Goal: Task Accomplishment & Management: Manage account settings

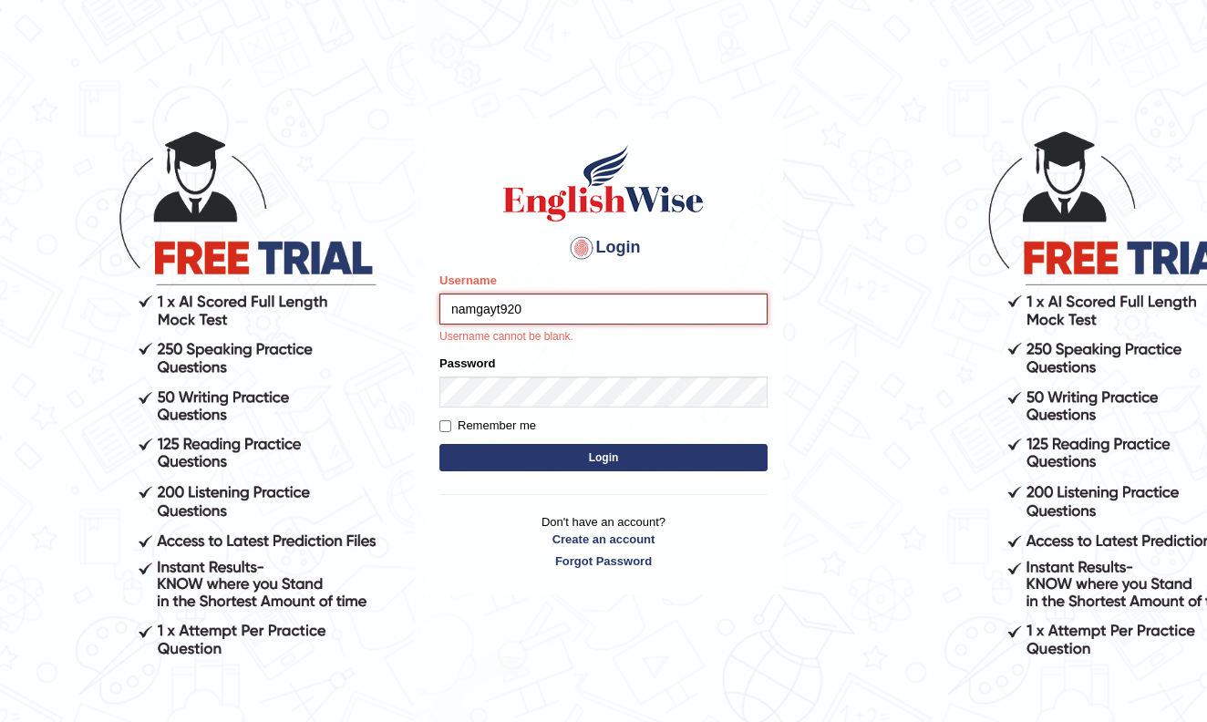
click at [603, 457] on button "Login" at bounding box center [603, 457] width 328 height 27
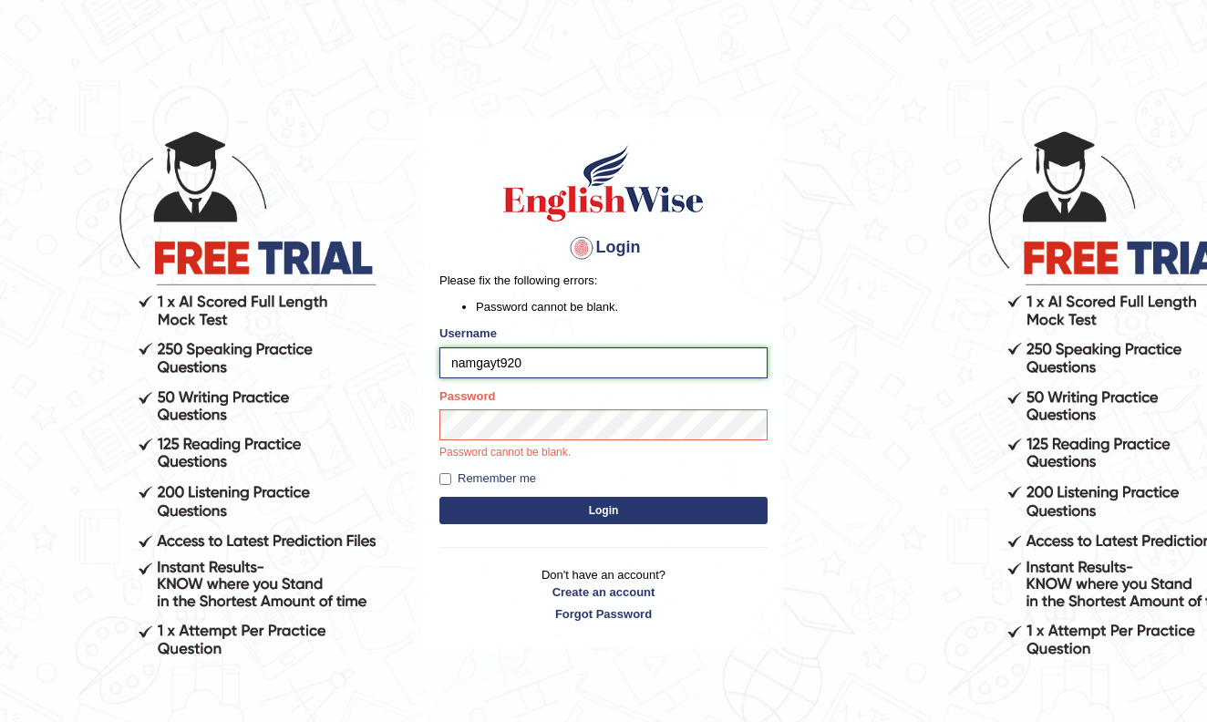
click at [603, 510] on button "Login" at bounding box center [603, 510] width 328 height 27
type input "namgayt9202123"
click at [603, 510] on button "Login" at bounding box center [603, 510] width 328 height 27
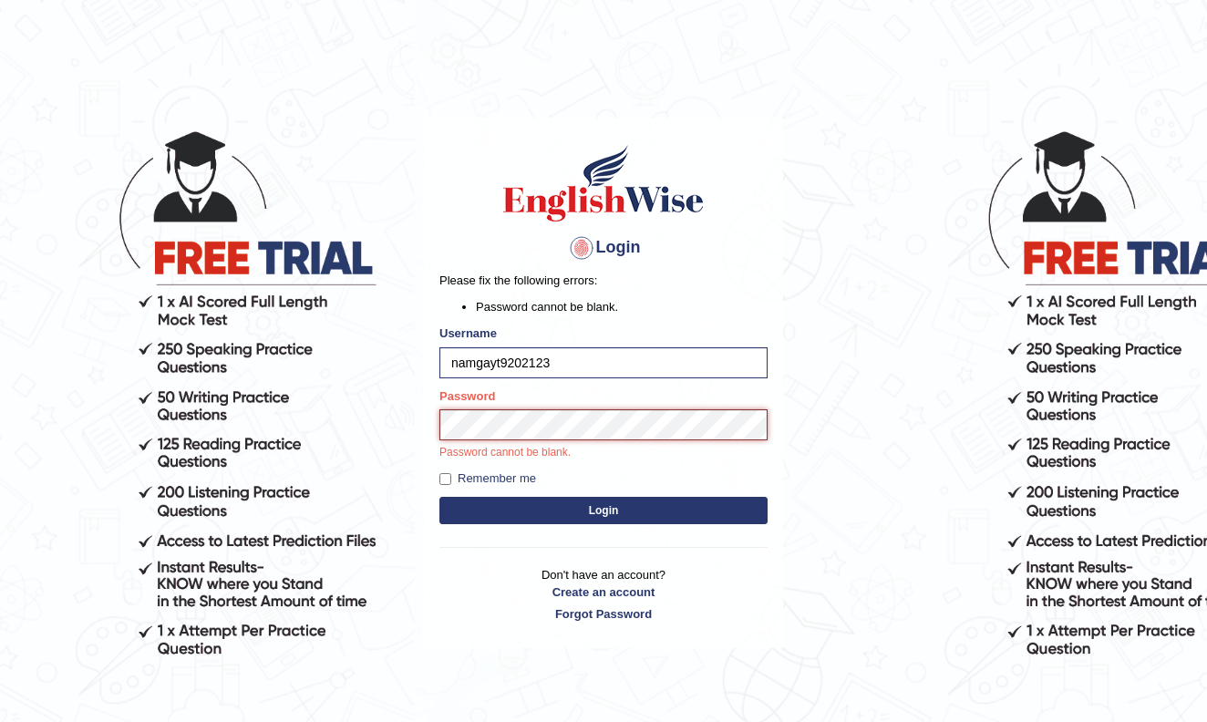
click at [603, 510] on button "Login" at bounding box center [603, 510] width 328 height 27
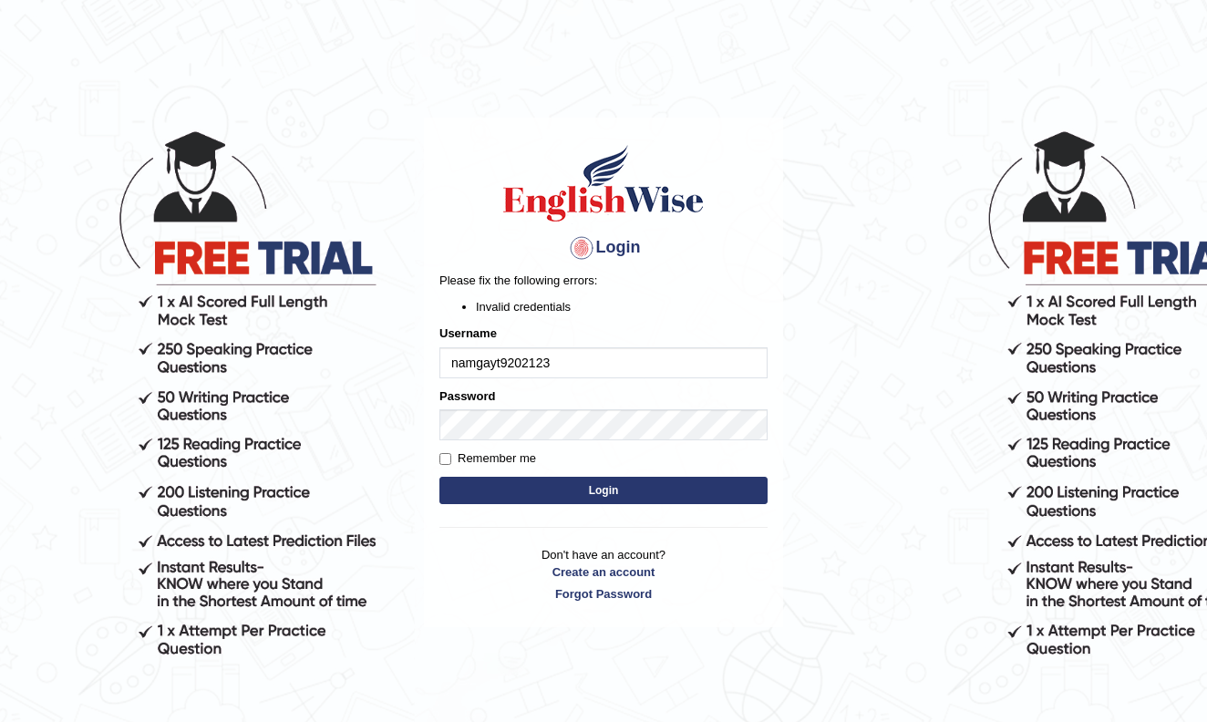
click at [604, 492] on button "Login" at bounding box center [603, 490] width 328 height 27
click at [438, 404] on div "Login Please fix the following errors: Invalid credentials Username namgayt9202…" at bounding box center [603, 373] width 359 height 510
click at [449, 459] on input "Remember me" at bounding box center [445, 459] width 12 height 12
checkbox input "true"
click at [478, 489] on button "Login" at bounding box center [603, 490] width 328 height 27
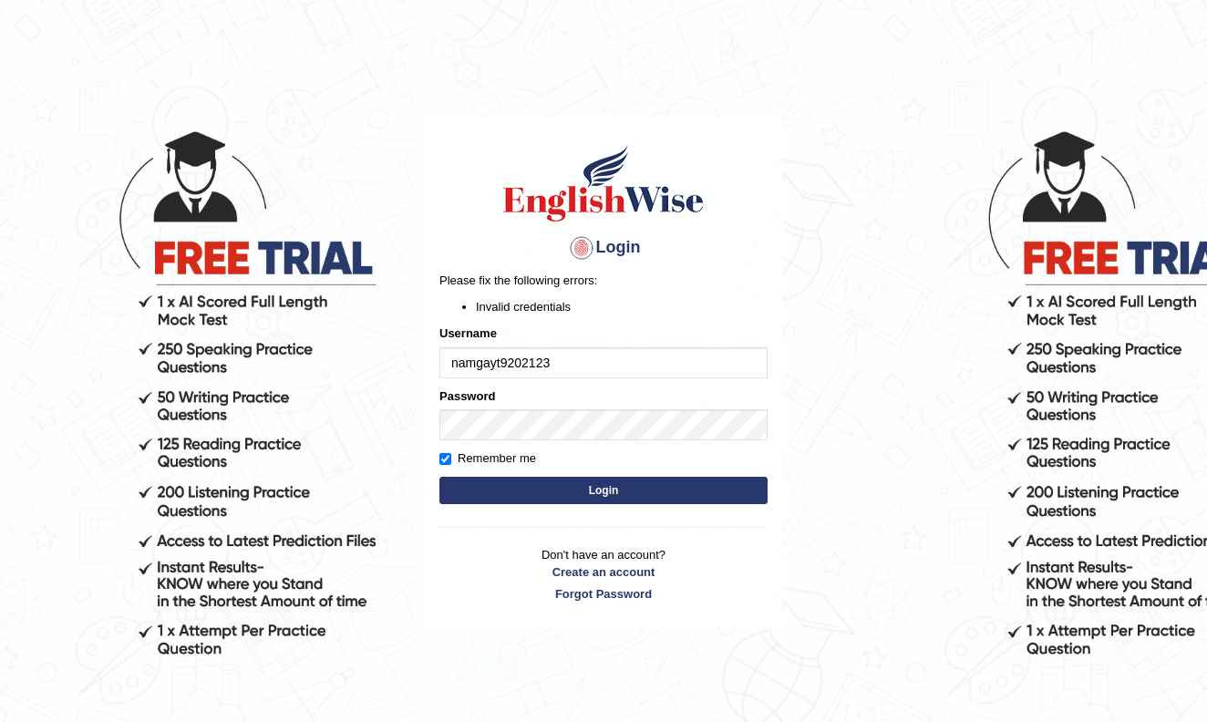
click at [571, 491] on button "Login" at bounding box center [603, 490] width 328 height 27
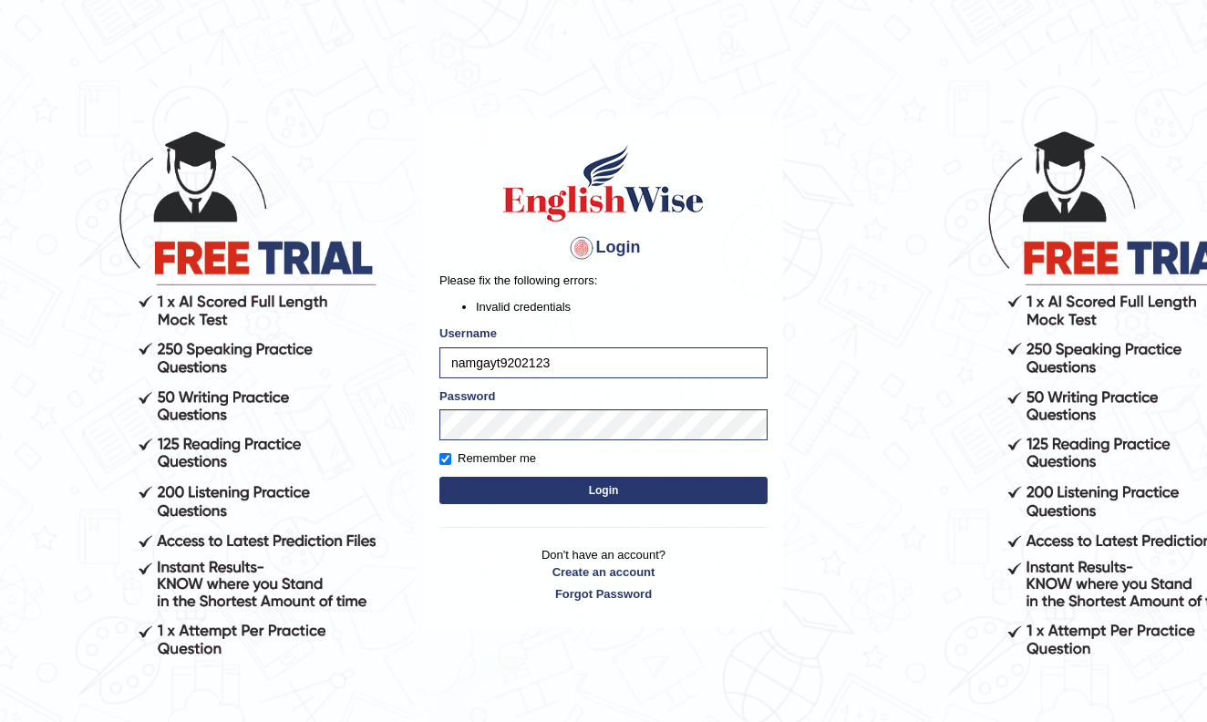
click at [552, 500] on button "Login" at bounding box center [603, 490] width 328 height 27
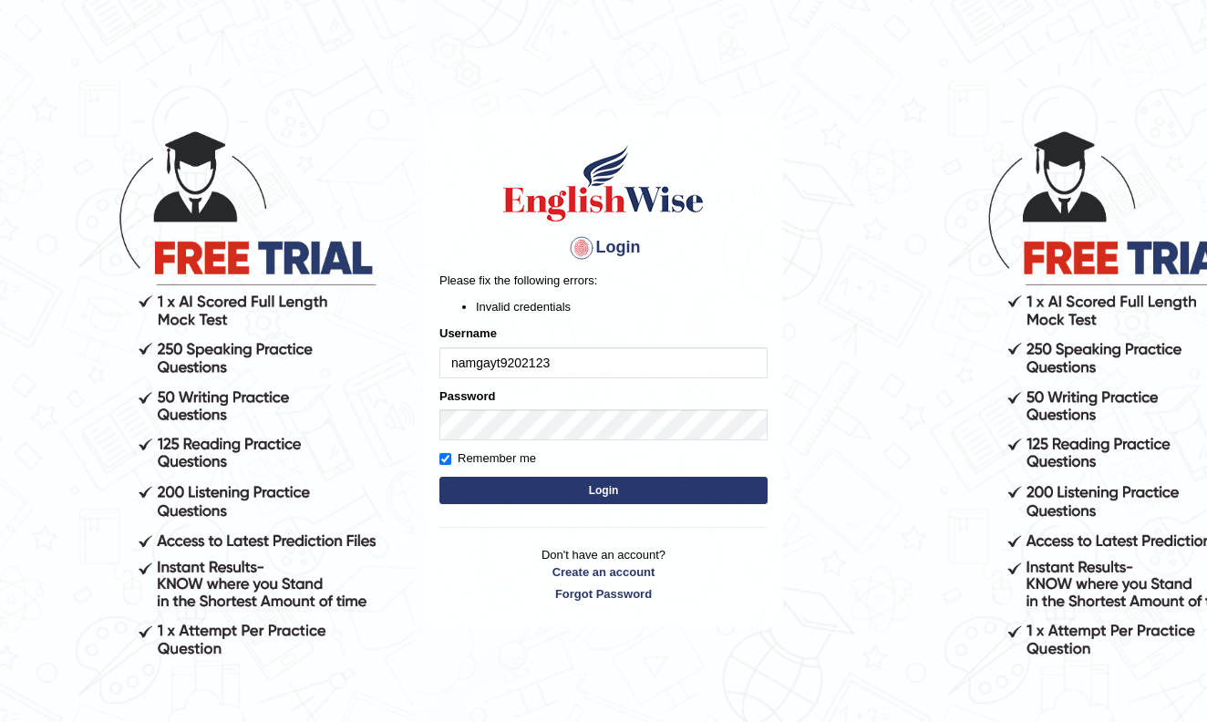
click at [752, 370] on input "namgayt9202123" at bounding box center [603, 362] width 328 height 31
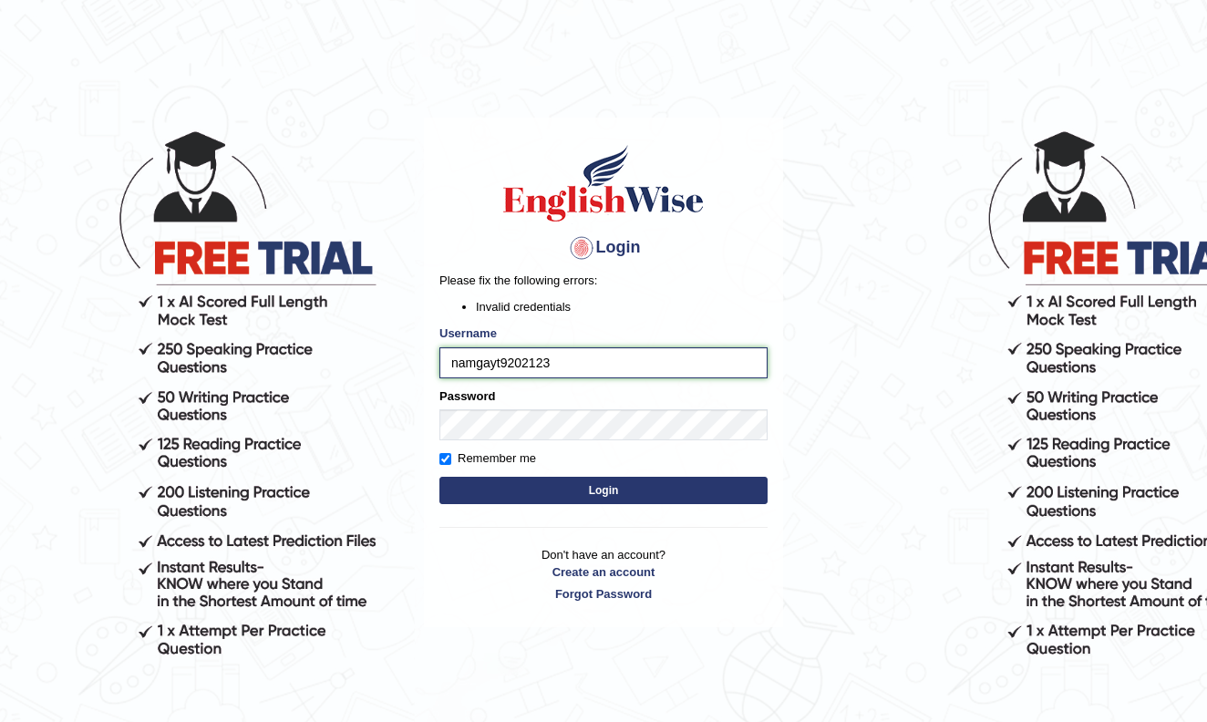
type input "Thinley1"
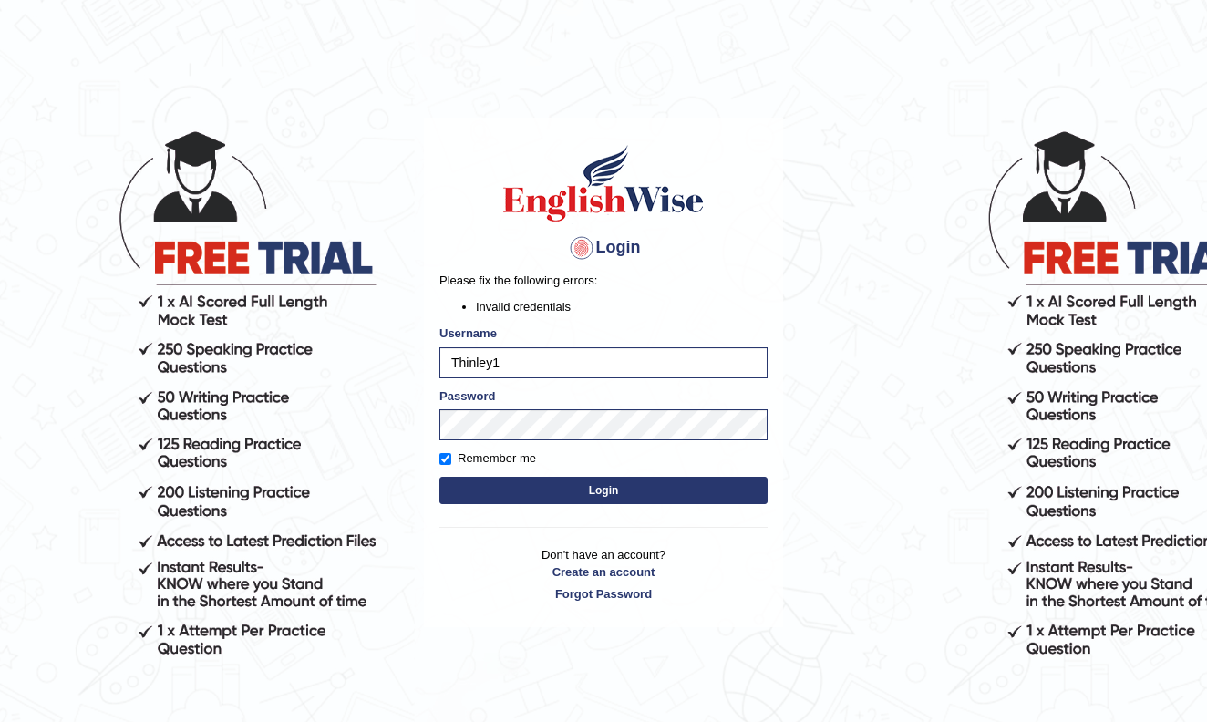
click at [733, 489] on button "Login" at bounding box center [603, 490] width 328 height 27
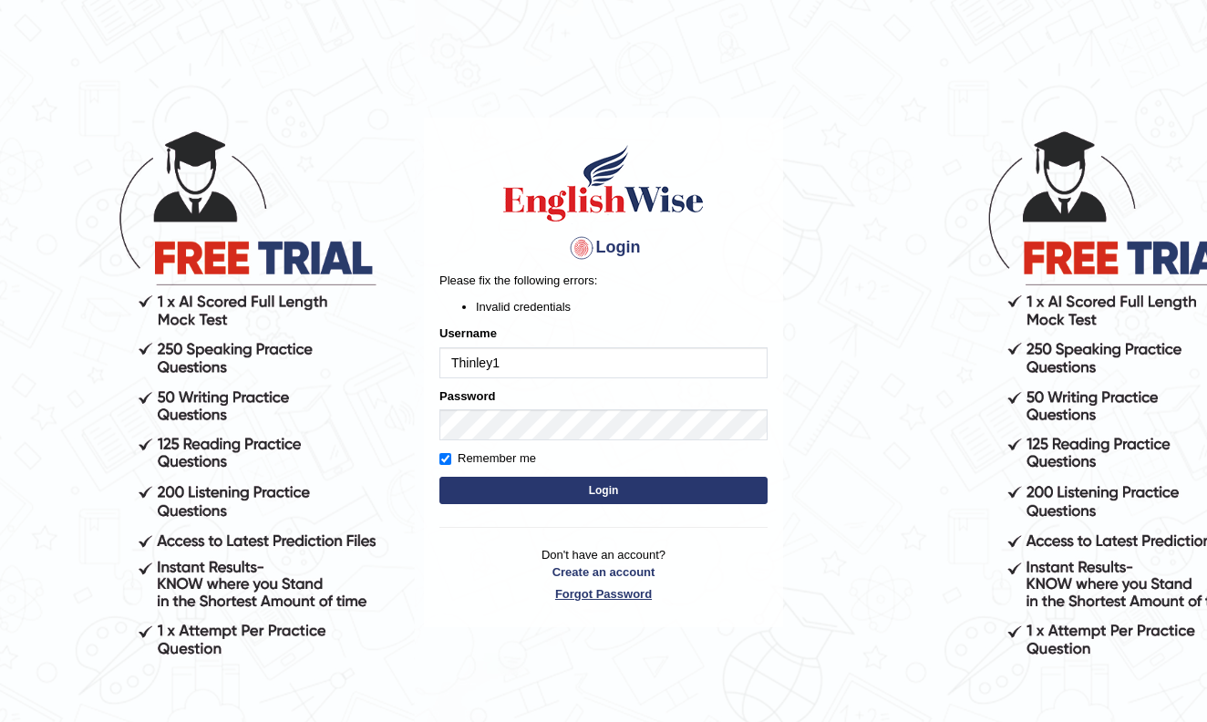
click at [624, 598] on link "Forgot Password" at bounding box center [603, 593] width 328 height 17
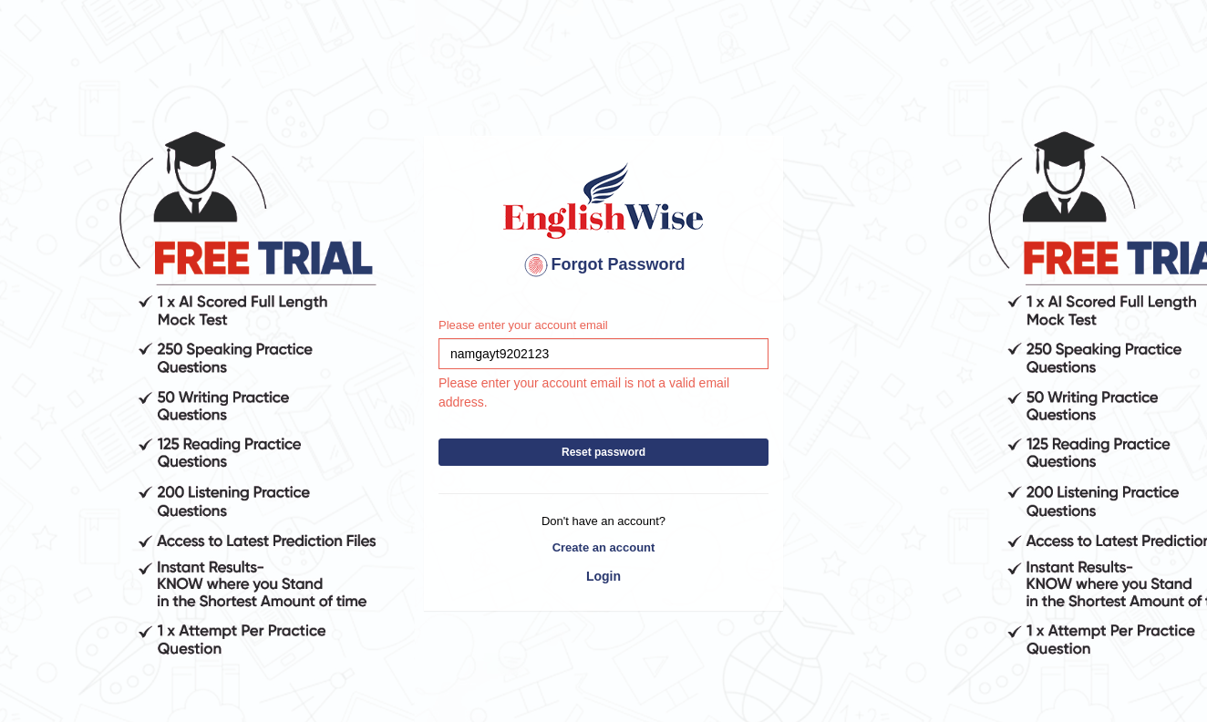
click at [682, 457] on button "Reset password" at bounding box center [603, 451] width 330 height 27
click at [532, 354] on input "namgayt9202123" at bounding box center [603, 353] width 330 height 31
click at [601, 353] on input "namgayt920@123" at bounding box center [603, 353] width 330 height 31
click at [557, 460] on button "Reset password" at bounding box center [603, 451] width 330 height 27
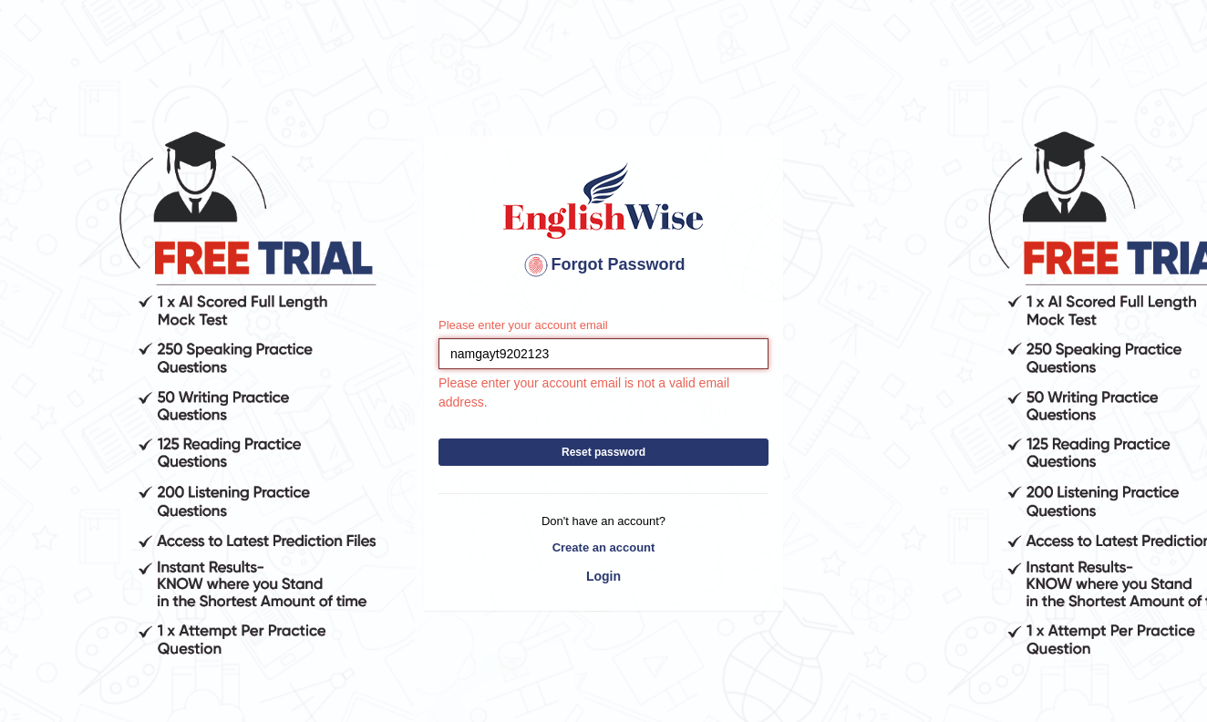
click at [552, 352] on input "namgayt9202123" at bounding box center [603, 353] width 330 height 31
type input "namgayt920@gmail.com"
click at [603, 450] on button "Reset password" at bounding box center [603, 451] width 330 height 27
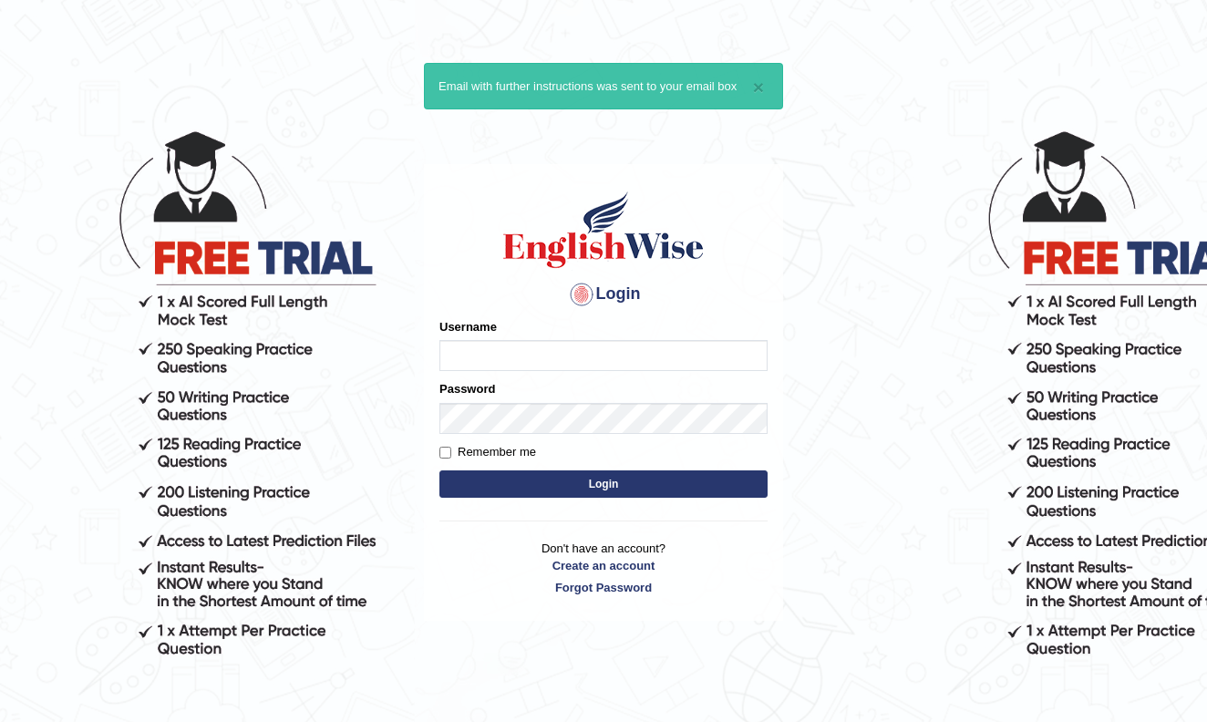
click at [747, 361] on input "Username" at bounding box center [603, 355] width 328 height 31
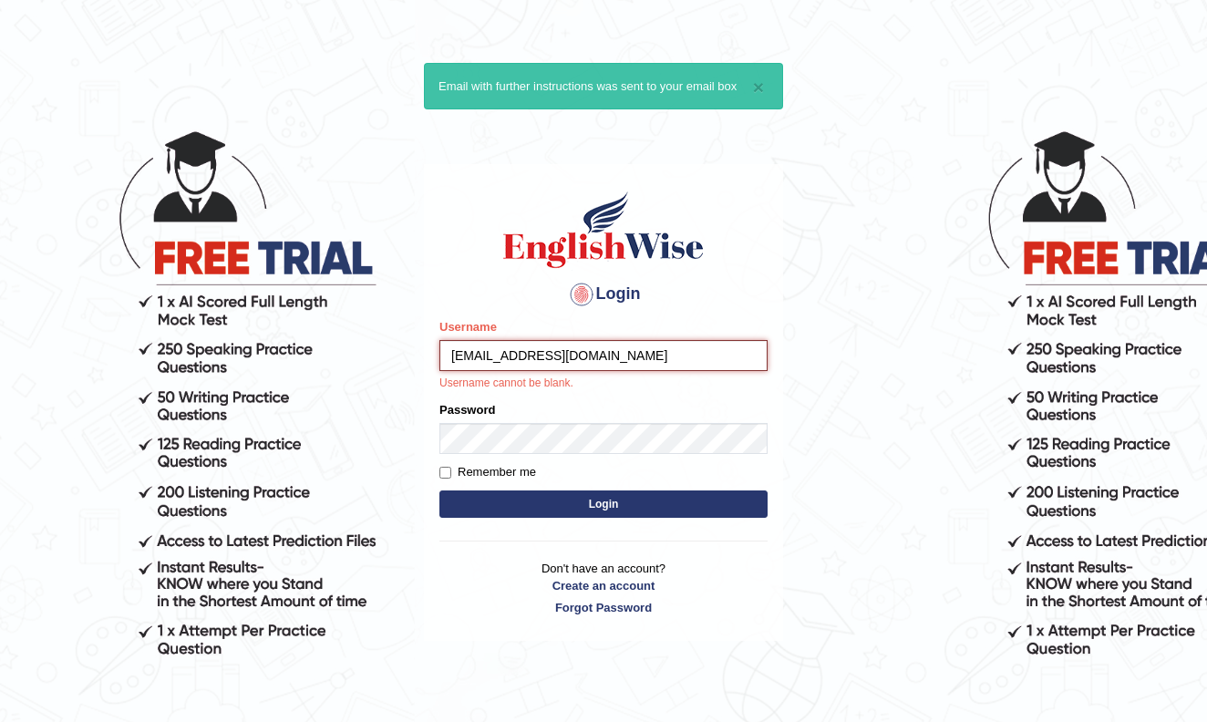
type input "[EMAIL_ADDRESS][DOMAIN_NAME]"
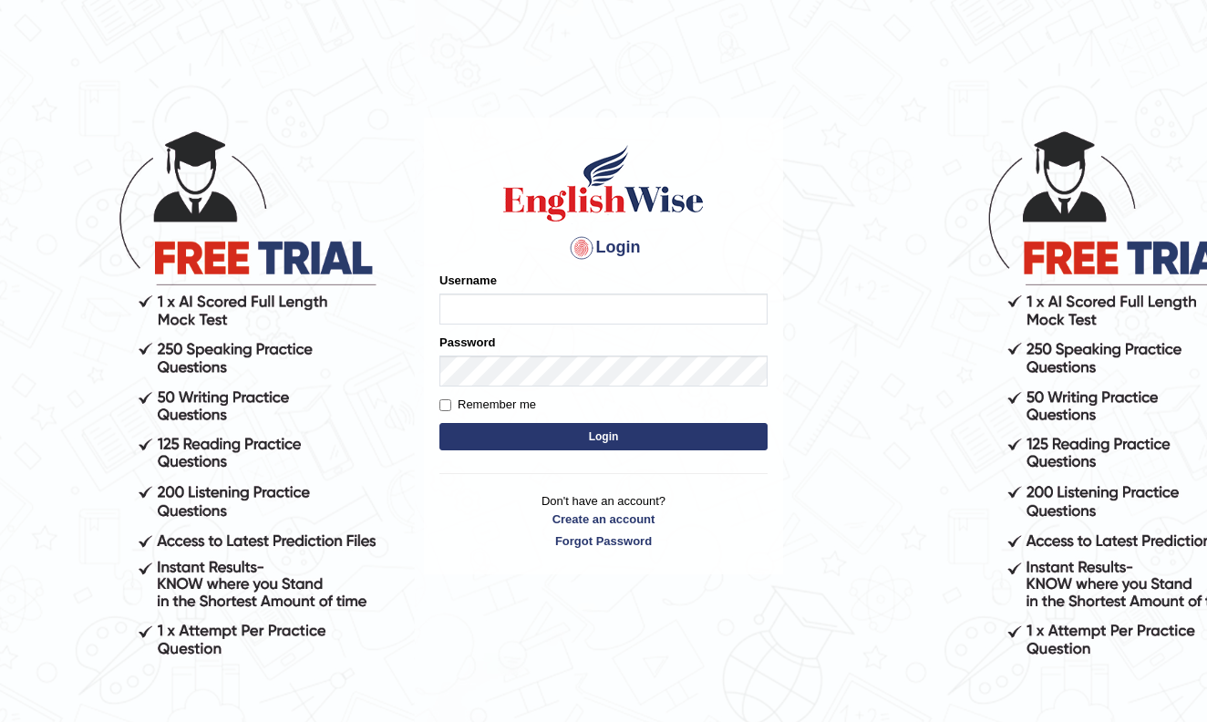
click at [748, 310] on input "Username" at bounding box center [603, 309] width 328 height 31
